Goal: Information Seeking & Learning: Learn about a topic

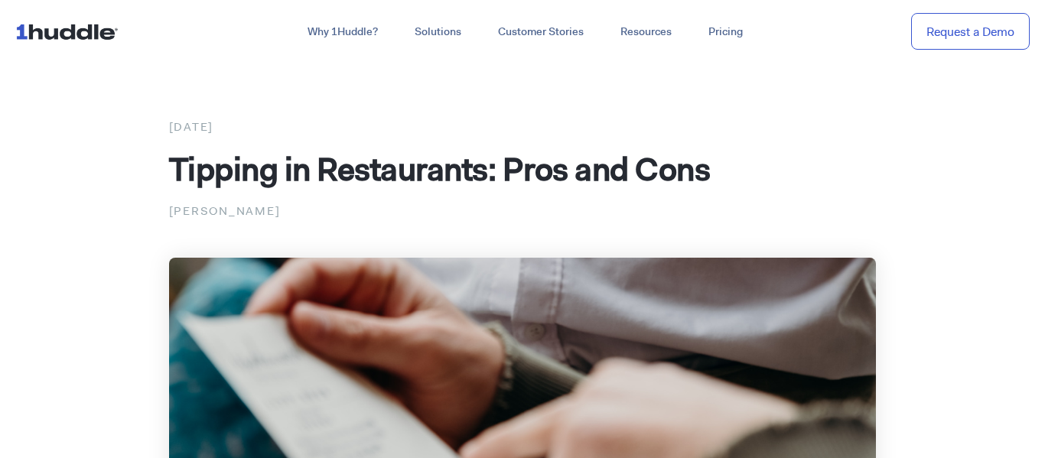
click at [638, 340] on img at bounding box center [523, 457] width 708 height 398
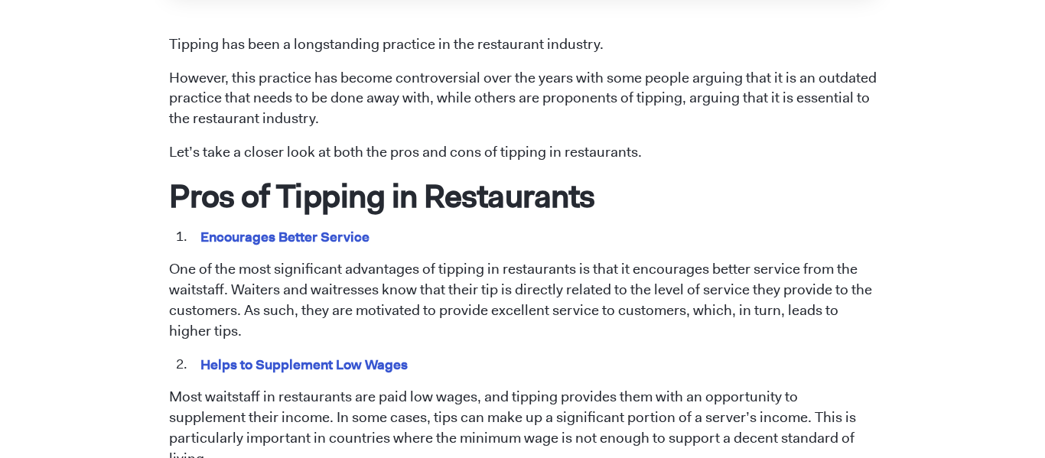
scroll to position [660, 0]
click at [604, 395] on p "Most waitstaff in restaurants are paid low wages, and tipping provides them wit…" at bounding box center [523, 427] width 708 height 83
click at [614, 392] on p "Most waitstaff in restaurants are paid low wages, and tipping provides them wit…" at bounding box center [523, 427] width 708 height 83
click at [668, 409] on p "Most waitstaff in restaurants are paid low wages, and tipping provides them wit…" at bounding box center [523, 427] width 708 height 83
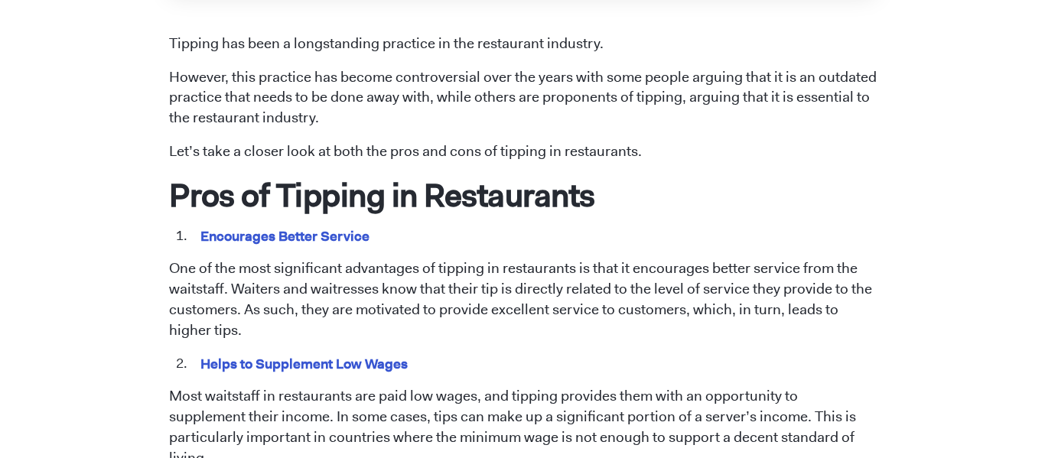
click at [685, 415] on p "Most waitstaff in restaurants are paid low wages, and tipping provides them wit…" at bounding box center [523, 427] width 708 height 83
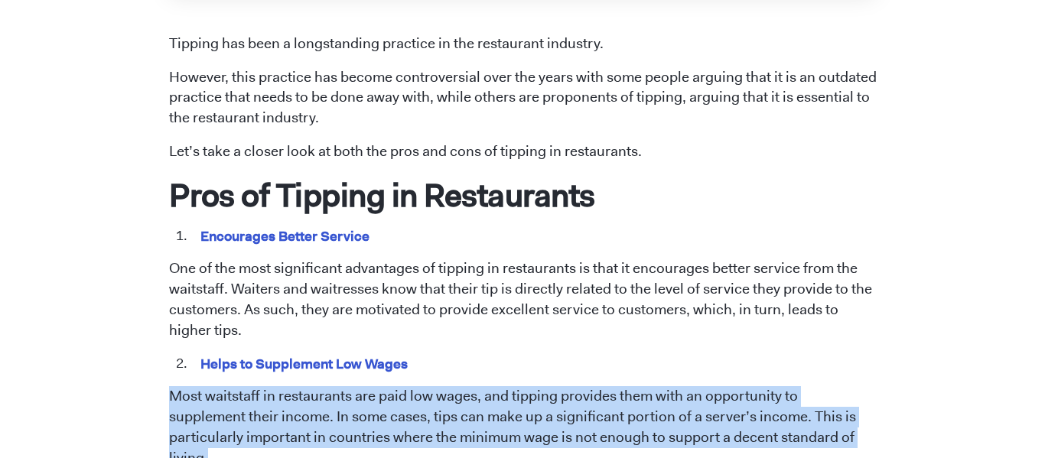
click at [702, 421] on p "Most waitstaff in restaurants are paid low wages, and tipping provides them wit…" at bounding box center [523, 427] width 708 height 83
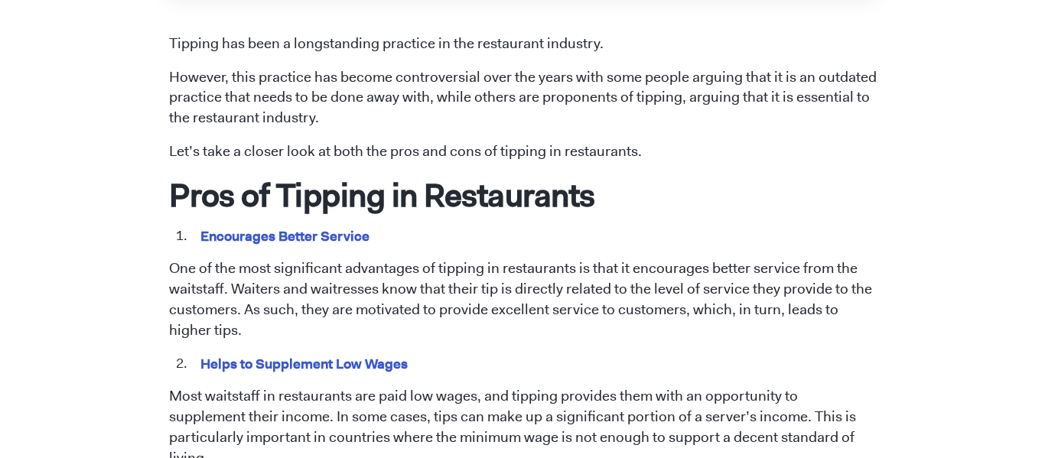
click at [702, 421] on p "Most waitstaff in restaurants are paid low wages, and tipping provides them wit…" at bounding box center [523, 427] width 708 height 83
